Goal: Transaction & Acquisition: Download file/media

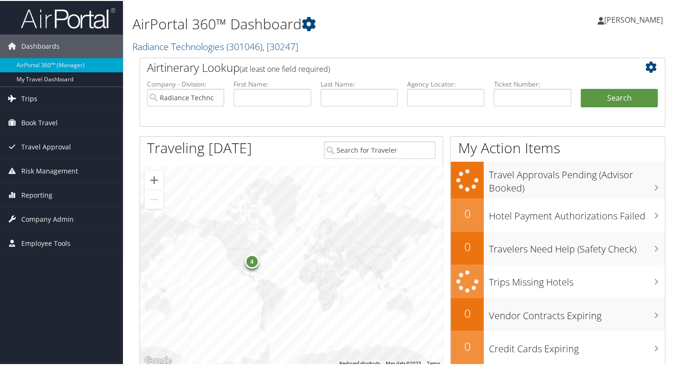
click at [23, 97] on span "Trips" at bounding box center [29, 98] width 16 height 24
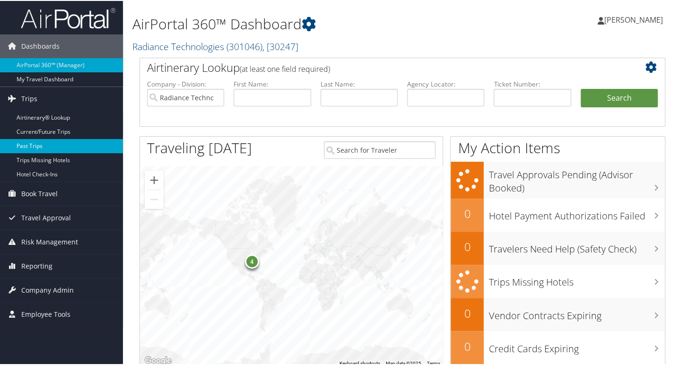
click at [52, 140] on link "Past Trips" at bounding box center [61, 145] width 123 height 14
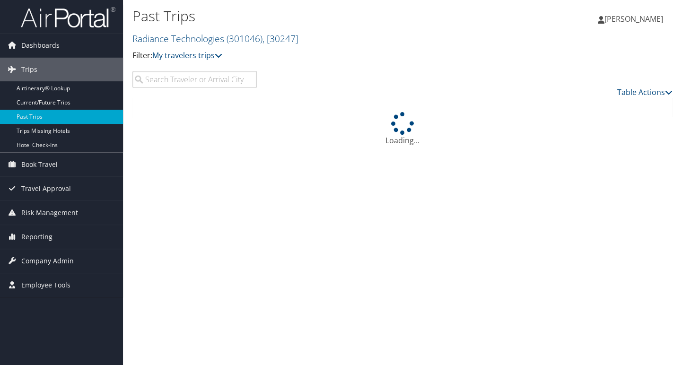
click at [218, 79] on input "search" at bounding box center [194, 79] width 124 height 17
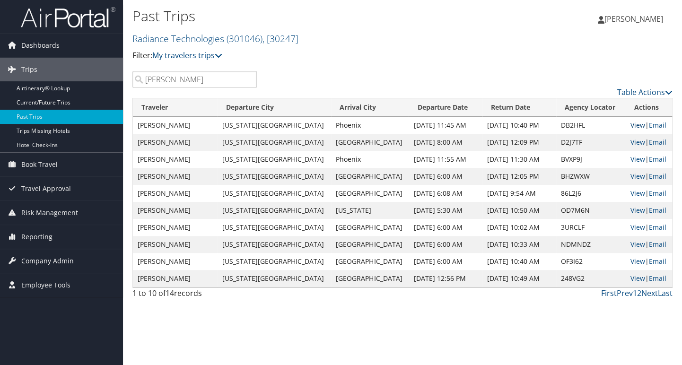
type input "[PERSON_NAME]"
click at [632, 125] on link "View" at bounding box center [638, 125] width 15 height 9
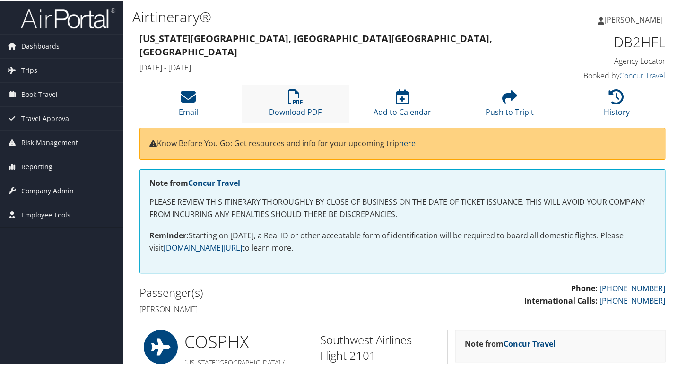
click at [303, 99] on li "Download PDF" at bounding box center [295, 103] width 107 height 38
